Goal: Find specific page/section: Find specific page/section

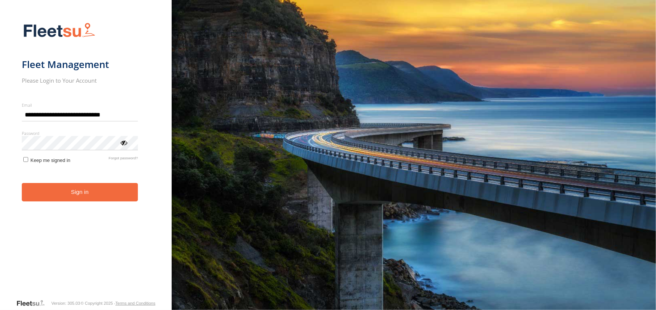
click at [74, 188] on button "Sign in" at bounding box center [80, 192] width 116 height 18
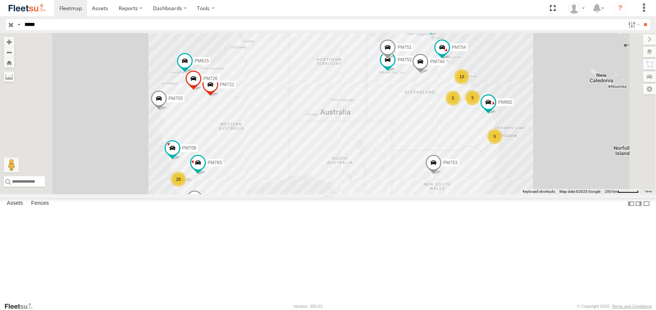
type input "*****"
click at [641, 19] on input "**" at bounding box center [645, 24] width 9 height 11
